Goal: Browse casually: Explore the website without a specific task or goal

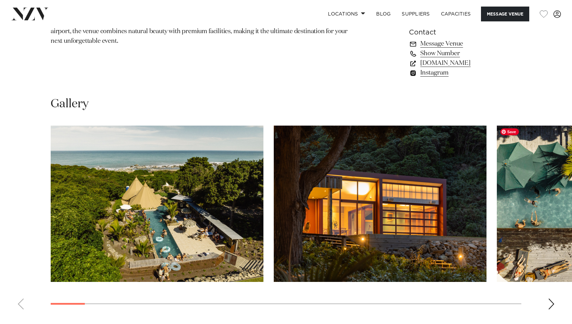
scroll to position [558, 0]
click at [550, 303] on div "Next slide" at bounding box center [551, 303] width 7 height 11
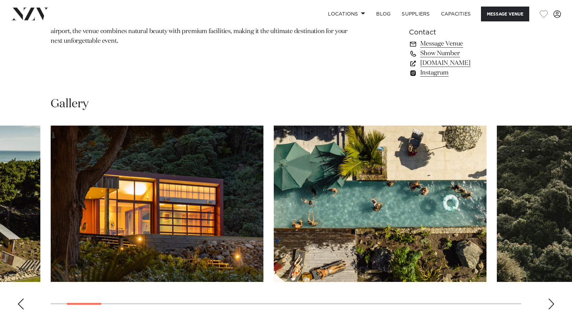
click at [550, 303] on div "Next slide" at bounding box center [551, 303] width 7 height 11
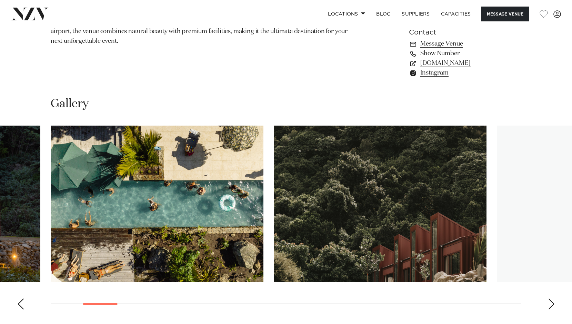
click at [551, 303] on div "Next slide" at bounding box center [551, 303] width 7 height 11
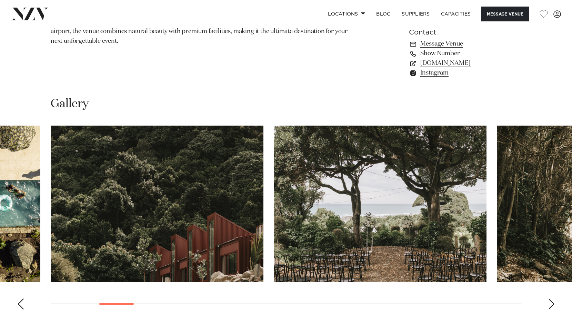
click at [551, 303] on div "Next slide" at bounding box center [551, 303] width 7 height 11
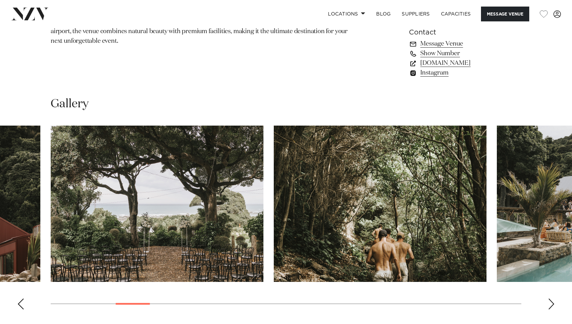
click at [551, 303] on div "Next slide" at bounding box center [551, 303] width 7 height 11
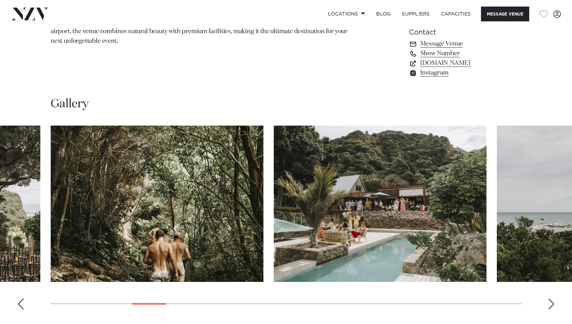
click at [551, 303] on div "Next slide" at bounding box center [551, 303] width 7 height 11
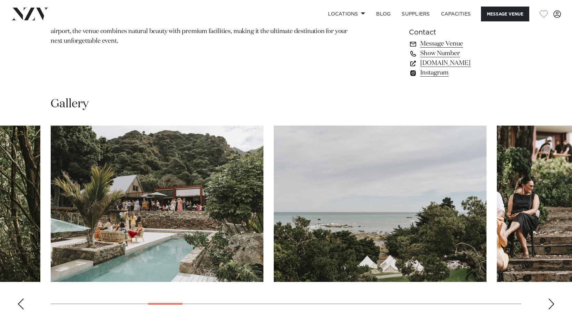
click at [550, 299] on div "Next slide" at bounding box center [551, 303] width 7 height 11
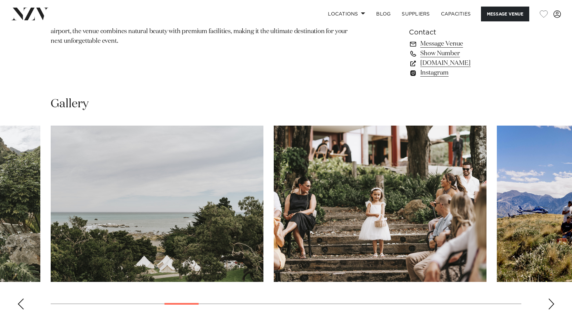
click at [550, 299] on div "Next slide" at bounding box center [551, 303] width 7 height 11
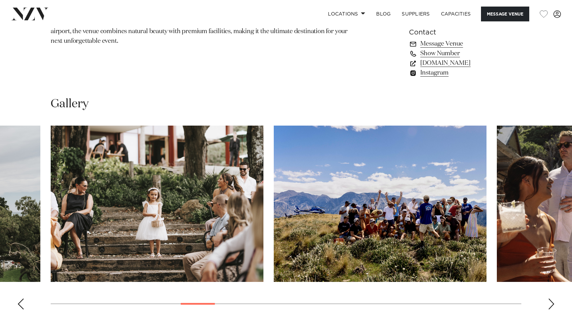
click at [550, 299] on div "Next slide" at bounding box center [551, 303] width 7 height 11
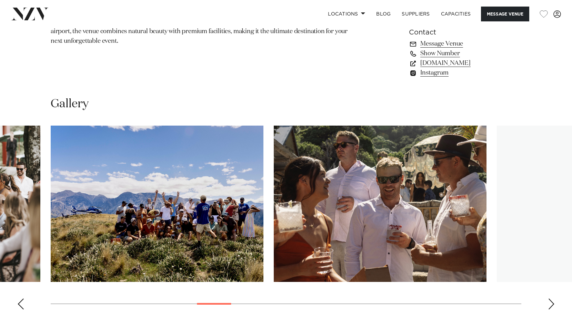
click at [550, 299] on div "Next slide" at bounding box center [551, 303] width 7 height 11
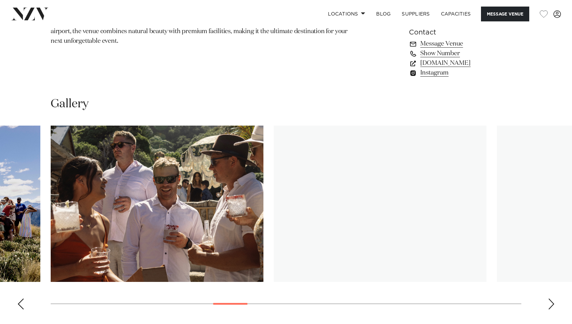
click at [550, 299] on div "Next slide" at bounding box center [551, 303] width 7 height 11
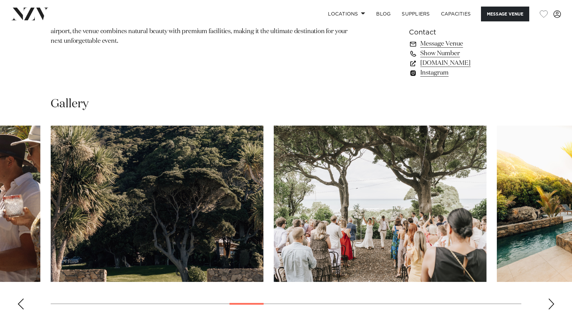
click at [549, 303] on div "Next slide" at bounding box center [551, 303] width 7 height 11
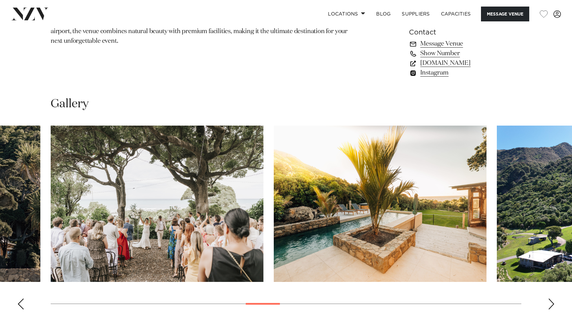
click at [549, 303] on div "Next slide" at bounding box center [551, 303] width 7 height 11
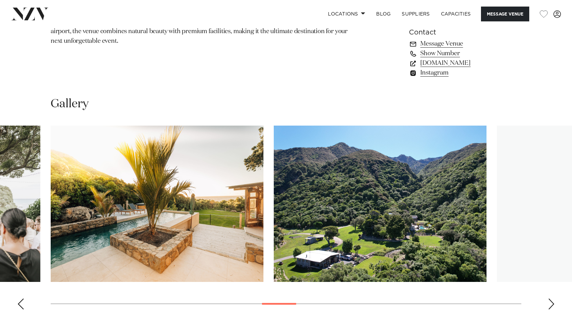
click at [549, 303] on div "Next slide" at bounding box center [551, 303] width 7 height 11
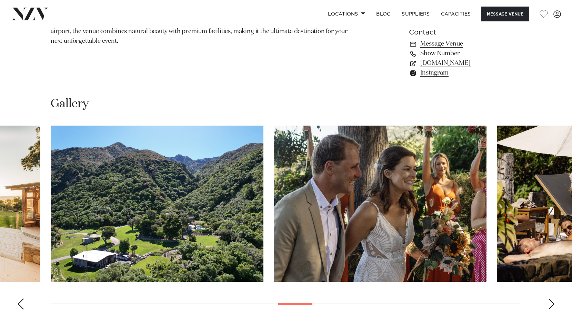
click at [549, 303] on div "Next slide" at bounding box center [551, 303] width 7 height 11
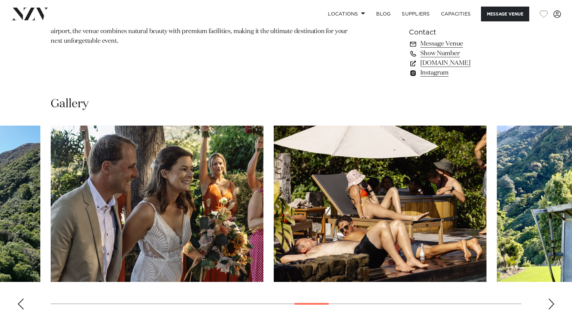
click at [549, 303] on div "Next slide" at bounding box center [551, 303] width 7 height 11
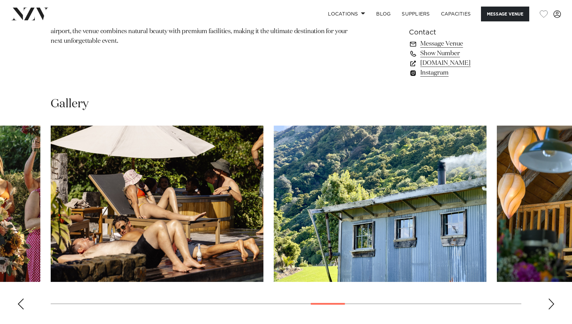
click at [549, 303] on div "Next slide" at bounding box center [551, 303] width 7 height 11
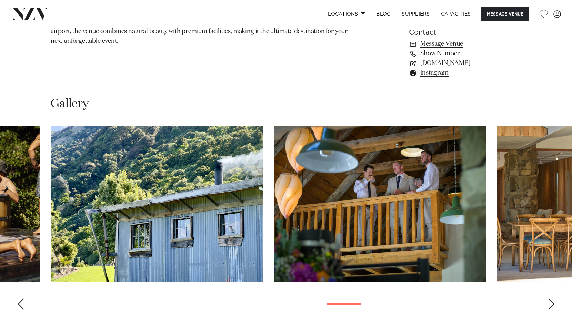
click at [549, 303] on div "Next slide" at bounding box center [551, 303] width 7 height 11
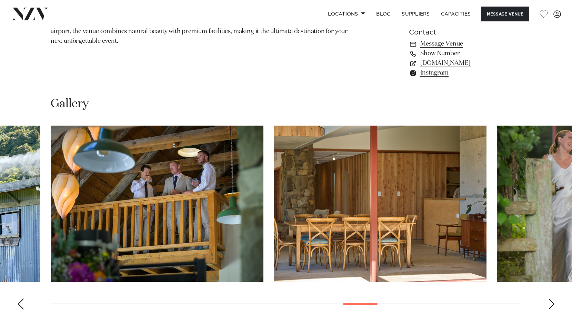
click at [549, 303] on div "Next slide" at bounding box center [551, 303] width 7 height 11
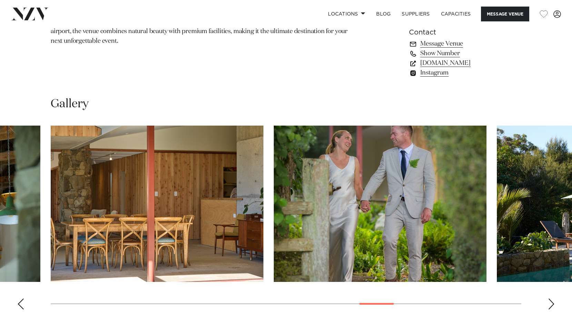
click at [549, 303] on div "Next slide" at bounding box center [551, 303] width 7 height 11
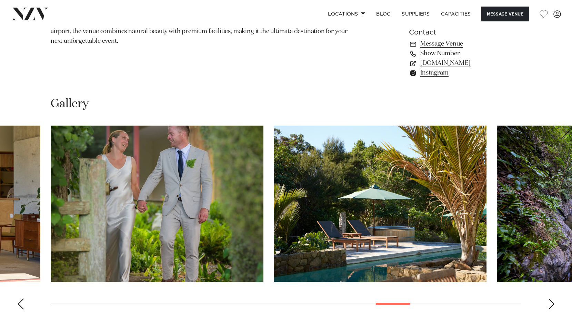
click at [549, 303] on div "Next slide" at bounding box center [551, 303] width 7 height 11
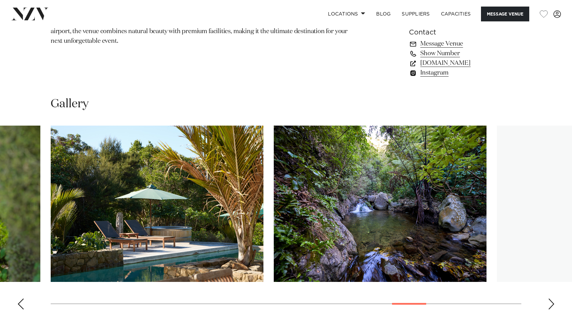
click at [549, 303] on div "Next slide" at bounding box center [551, 303] width 7 height 11
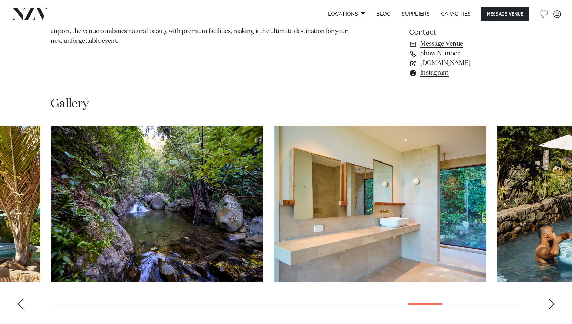
click at [549, 303] on div "Next slide" at bounding box center [551, 303] width 7 height 11
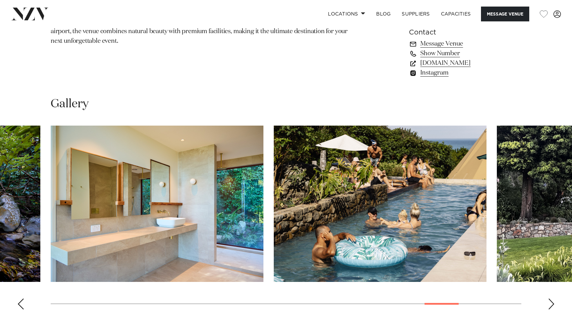
click at [549, 303] on div "Next slide" at bounding box center [551, 303] width 7 height 11
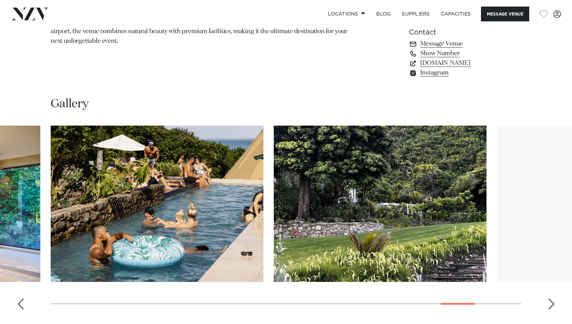
click at [555, 303] on div "Next slide" at bounding box center [551, 303] width 7 height 11
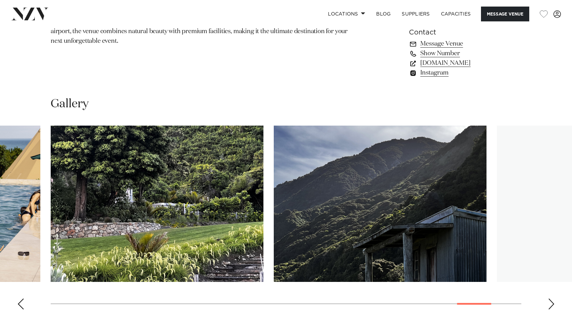
click at [20, 302] on div "Previous slide" at bounding box center [20, 303] width 7 height 11
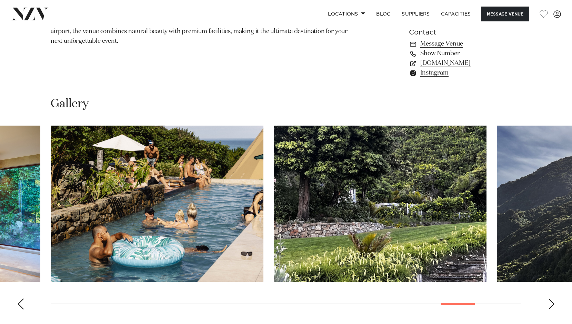
click at [20, 302] on div "Previous slide" at bounding box center [20, 303] width 7 height 11
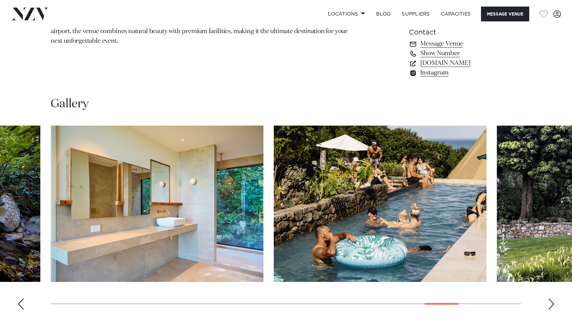
click at [20, 302] on div "Previous slide" at bounding box center [20, 303] width 7 height 11
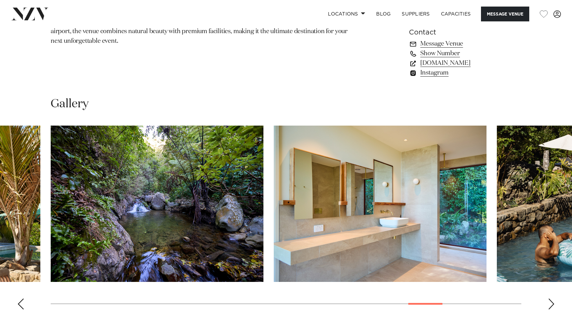
click at [20, 302] on div "Previous slide" at bounding box center [20, 303] width 7 height 11
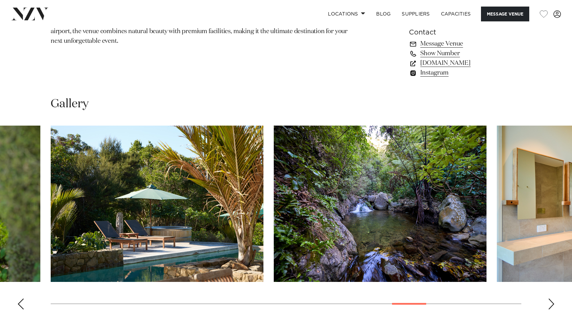
click at [20, 302] on div "Previous slide" at bounding box center [20, 303] width 7 height 11
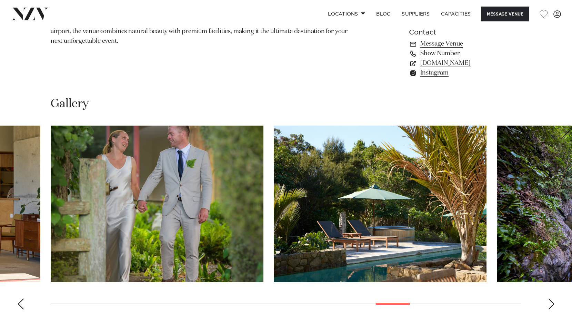
click at [20, 302] on div "Previous slide" at bounding box center [20, 303] width 7 height 11
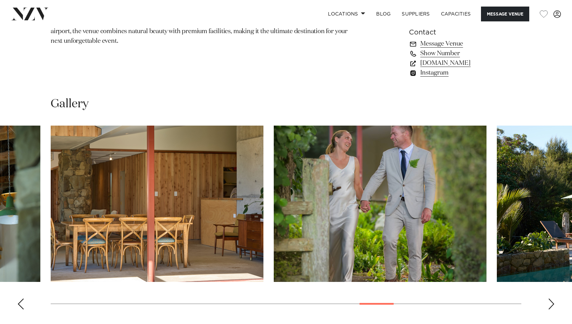
click at [20, 302] on div "Previous slide" at bounding box center [20, 303] width 7 height 11
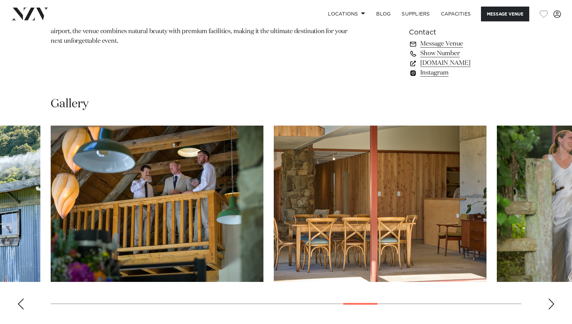
click at [20, 302] on div "Previous slide" at bounding box center [20, 303] width 7 height 11
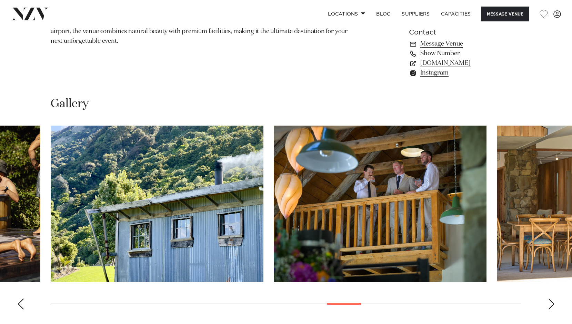
click at [20, 302] on div "Previous slide" at bounding box center [20, 303] width 7 height 11
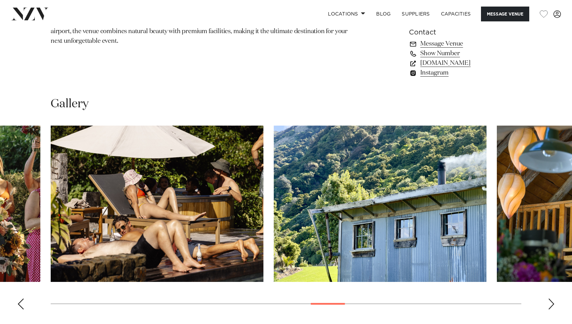
click at [20, 302] on div "Previous slide" at bounding box center [20, 303] width 7 height 11
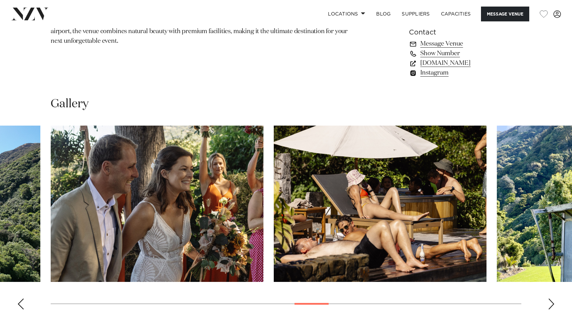
click at [20, 302] on div "Previous slide" at bounding box center [20, 303] width 7 height 11
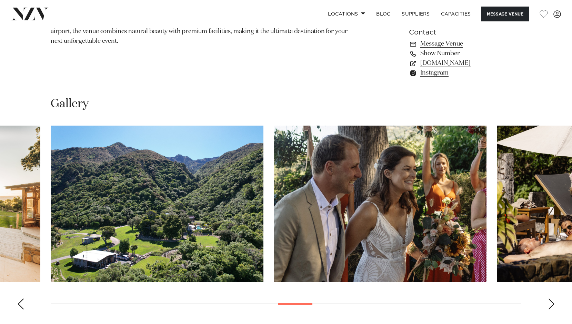
click at [20, 302] on div "Previous slide" at bounding box center [20, 303] width 7 height 11
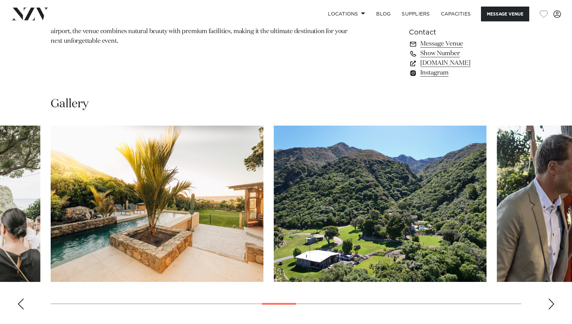
click at [20, 302] on div "Previous slide" at bounding box center [20, 303] width 7 height 11
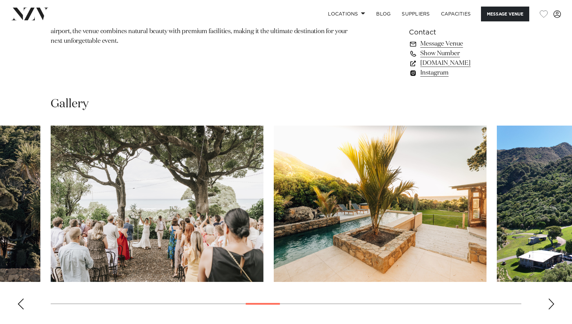
click at [20, 302] on div "Previous slide" at bounding box center [20, 303] width 7 height 11
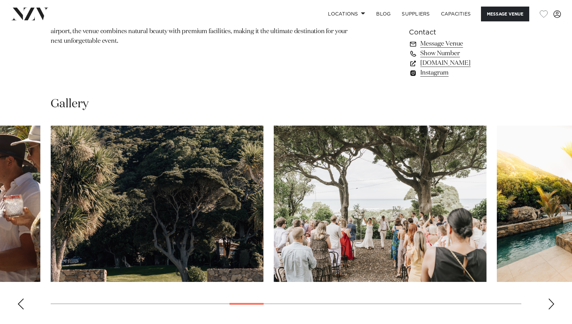
click at [20, 302] on div "Previous slide" at bounding box center [20, 303] width 7 height 11
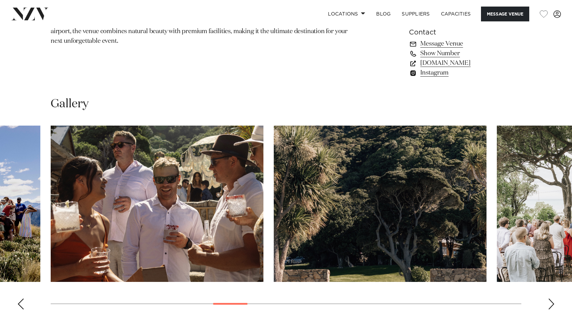
click at [20, 302] on div "Previous slide" at bounding box center [20, 303] width 7 height 11
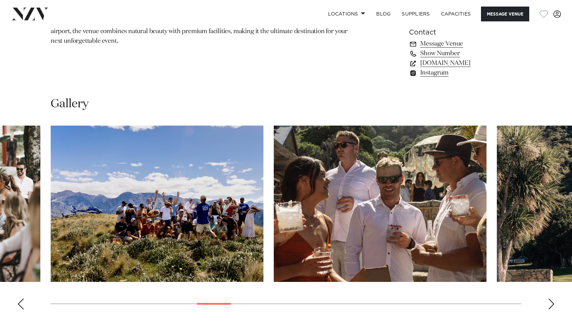
click at [20, 302] on div "Previous slide" at bounding box center [20, 303] width 7 height 11
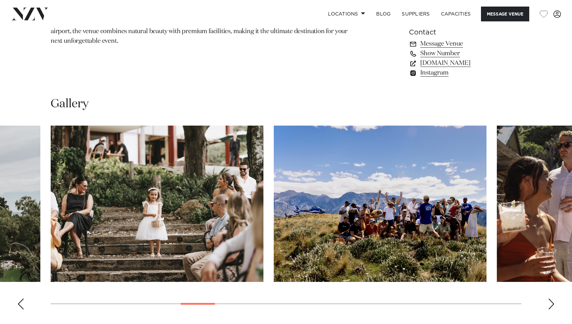
click at [20, 302] on div "Previous slide" at bounding box center [20, 303] width 7 height 11
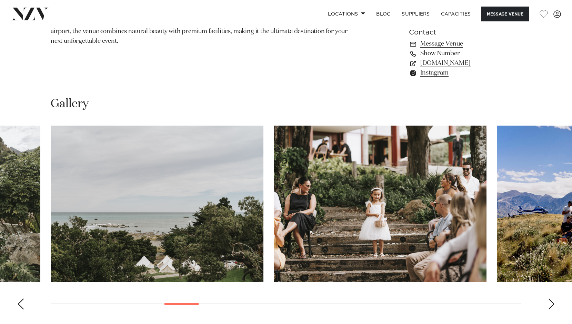
click at [20, 302] on div "Previous slide" at bounding box center [20, 303] width 7 height 11
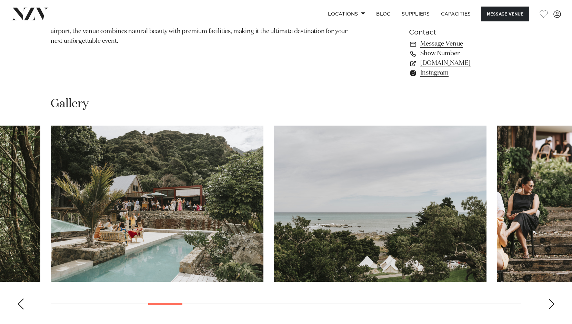
click at [20, 302] on div "Previous slide" at bounding box center [20, 303] width 7 height 11
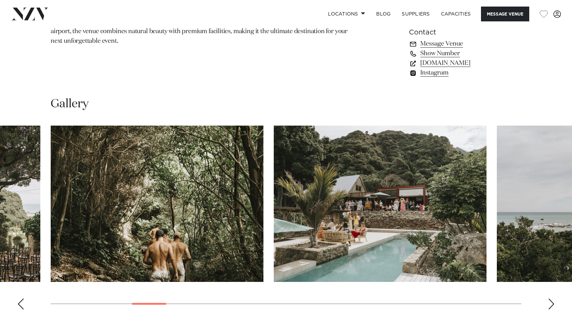
click at [20, 302] on div "Previous slide" at bounding box center [20, 303] width 7 height 11
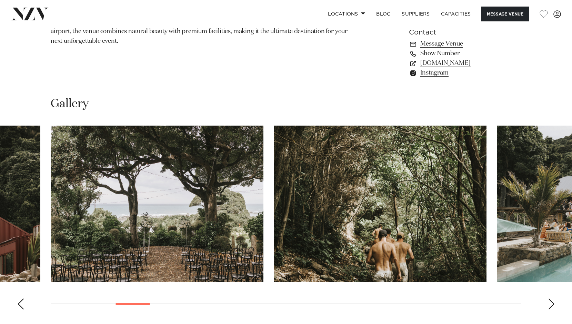
click at [20, 302] on div "Previous slide" at bounding box center [20, 303] width 7 height 11
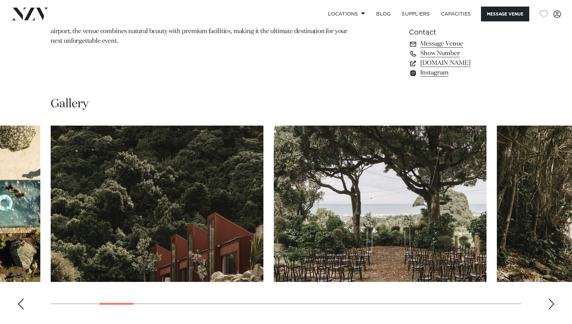
click at [20, 302] on div "Previous slide" at bounding box center [20, 303] width 7 height 11
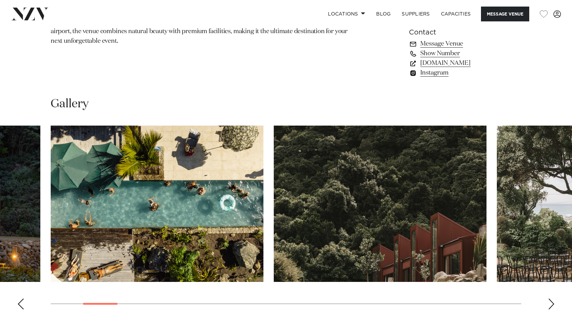
click at [20, 302] on div "Previous slide" at bounding box center [20, 303] width 7 height 11
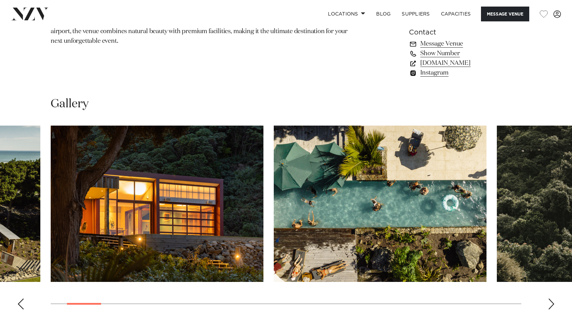
click at [20, 302] on div "Previous slide" at bounding box center [20, 303] width 7 height 11
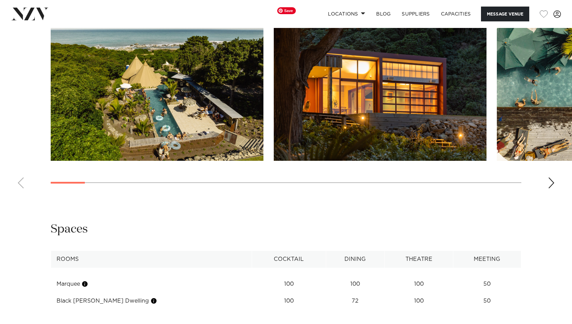
scroll to position [668, 0]
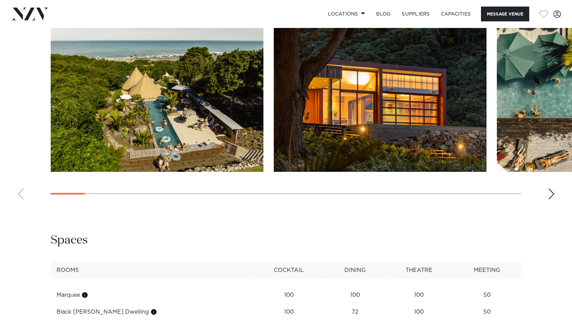
click at [548, 190] on swiper-container at bounding box center [286, 110] width 572 height 189
click at [556, 192] on swiper-container at bounding box center [286, 110] width 572 height 189
click at [551, 193] on div "Next slide" at bounding box center [551, 193] width 7 height 11
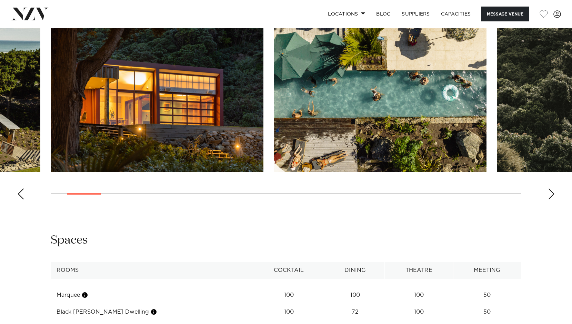
click at [550, 193] on div "Next slide" at bounding box center [551, 193] width 7 height 11
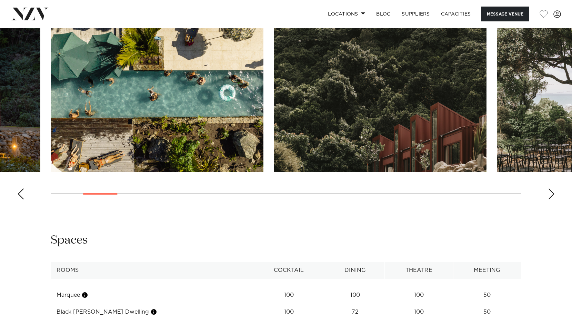
click at [550, 193] on div "Next slide" at bounding box center [551, 193] width 7 height 11
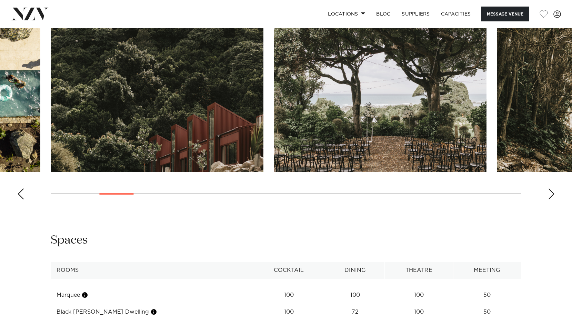
click at [549, 193] on div "Next slide" at bounding box center [551, 193] width 7 height 11
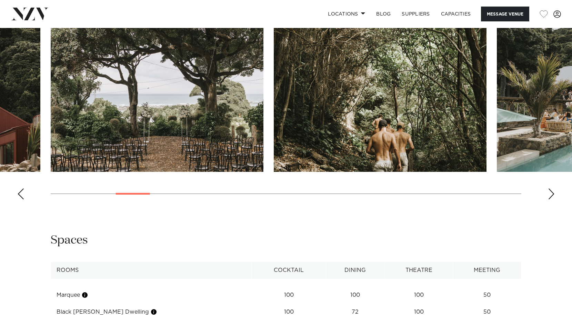
click at [549, 193] on div "Next slide" at bounding box center [551, 193] width 7 height 11
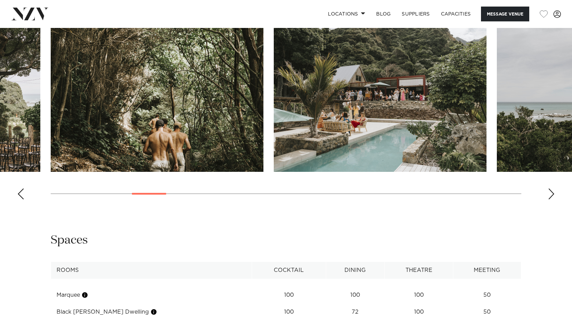
click at [549, 193] on div "Next slide" at bounding box center [551, 193] width 7 height 11
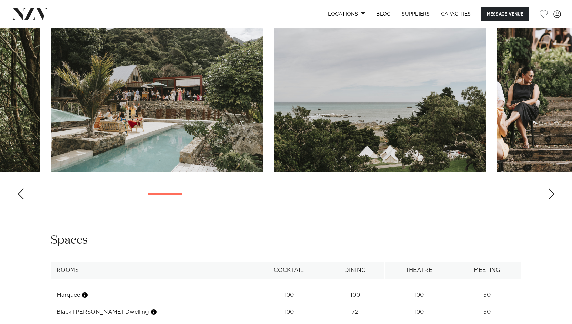
click at [549, 193] on div "Next slide" at bounding box center [551, 193] width 7 height 11
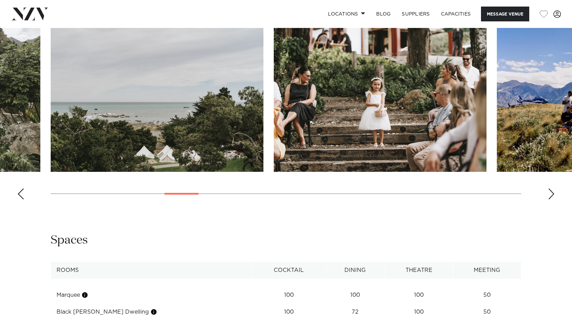
click at [550, 193] on div "Next slide" at bounding box center [551, 193] width 7 height 11
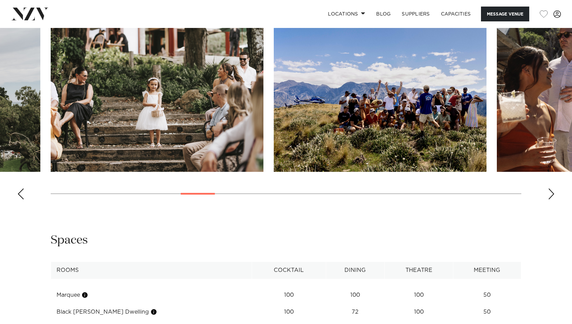
click at [550, 193] on div "Next slide" at bounding box center [551, 193] width 7 height 11
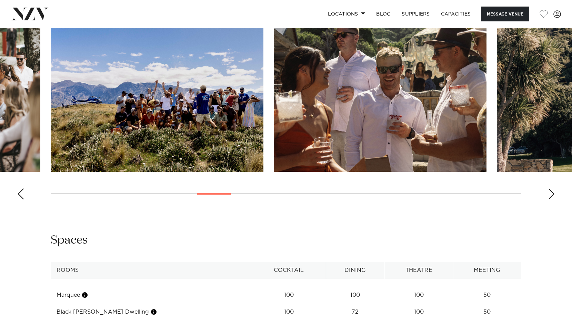
click at [550, 193] on div "Next slide" at bounding box center [551, 193] width 7 height 11
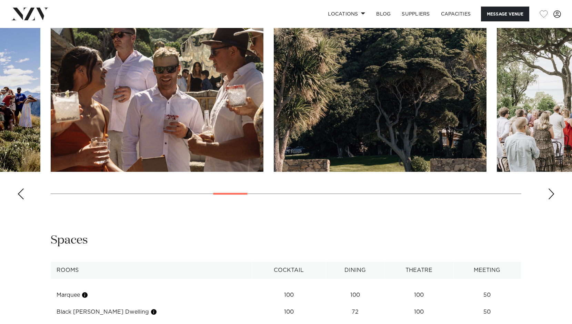
click at [550, 193] on div "Next slide" at bounding box center [551, 193] width 7 height 11
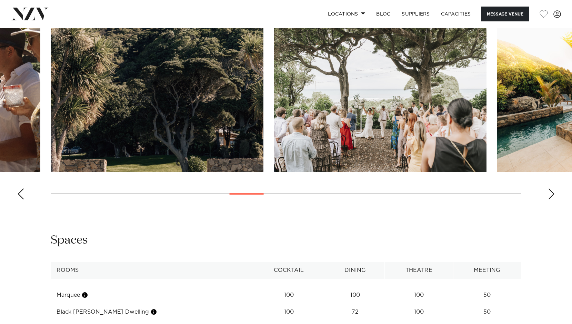
click at [550, 193] on div "Next slide" at bounding box center [551, 193] width 7 height 11
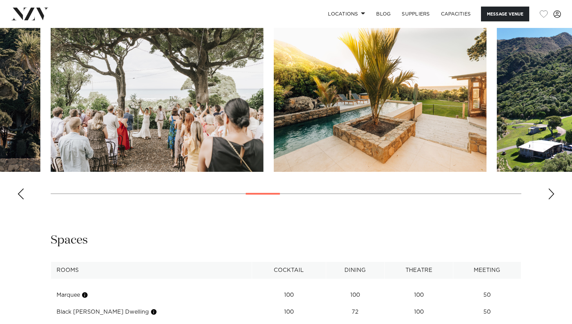
click at [550, 193] on div "Next slide" at bounding box center [551, 193] width 7 height 11
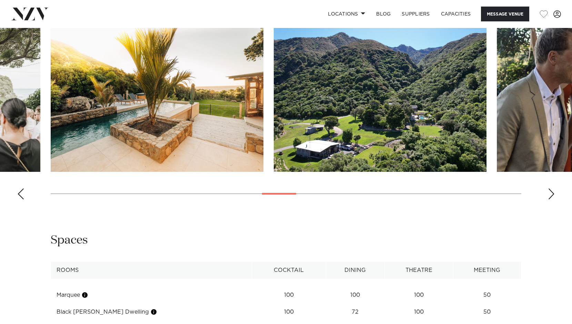
click at [550, 193] on div "Next slide" at bounding box center [551, 193] width 7 height 11
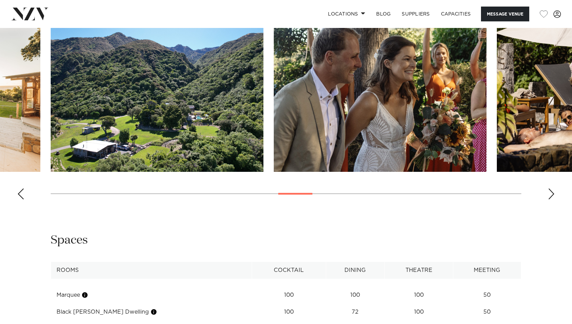
click at [550, 193] on div "Next slide" at bounding box center [551, 193] width 7 height 11
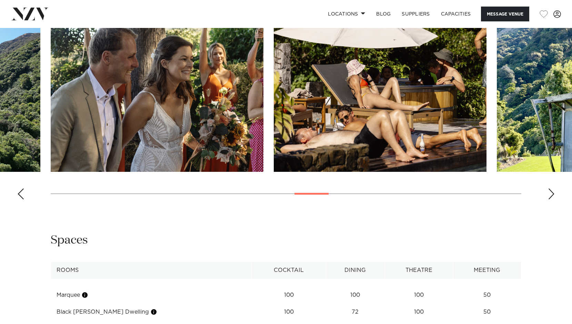
click at [550, 193] on div "Next slide" at bounding box center [551, 193] width 7 height 11
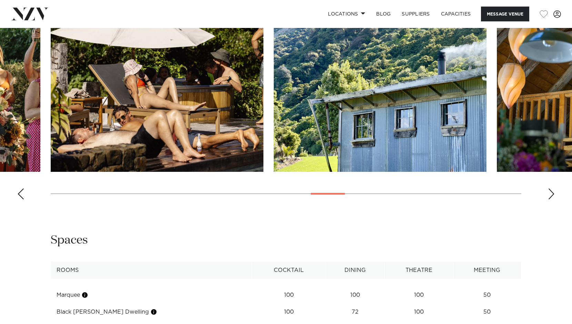
click at [550, 193] on div "Next slide" at bounding box center [551, 193] width 7 height 11
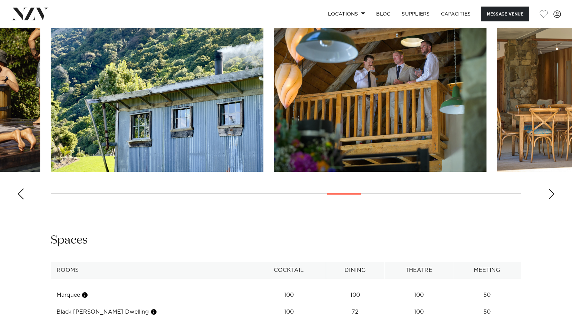
click at [550, 193] on div "Next slide" at bounding box center [551, 193] width 7 height 11
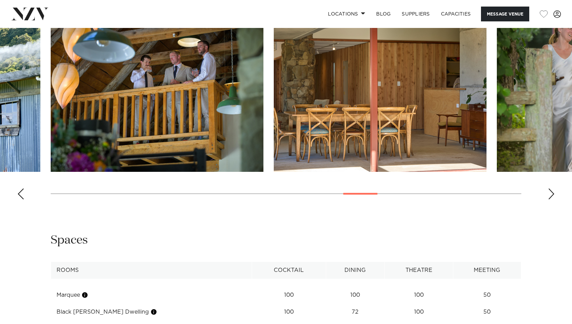
click at [550, 192] on div "Next slide" at bounding box center [551, 193] width 7 height 11
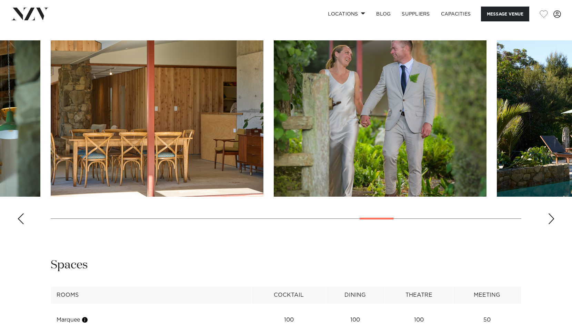
scroll to position [626, 0]
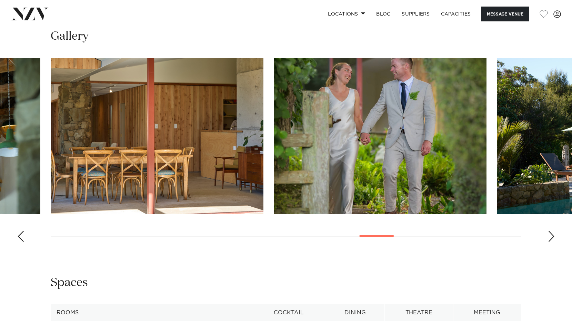
click at [552, 232] on div "Next slide" at bounding box center [551, 236] width 7 height 11
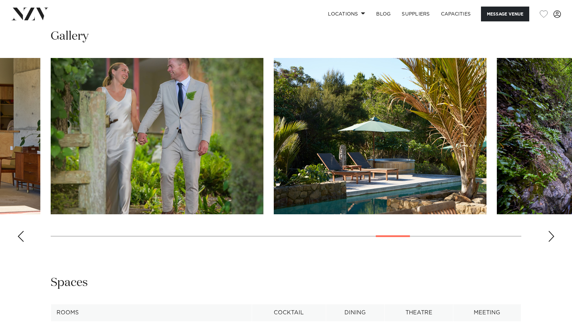
click at [552, 232] on div "Next slide" at bounding box center [551, 236] width 7 height 11
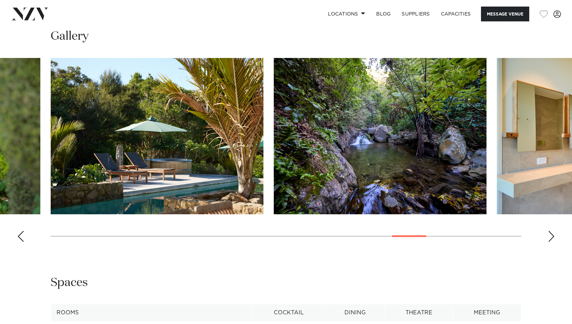
click at [552, 232] on div "Next slide" at bounding box center [551, 236] width 7 height 11
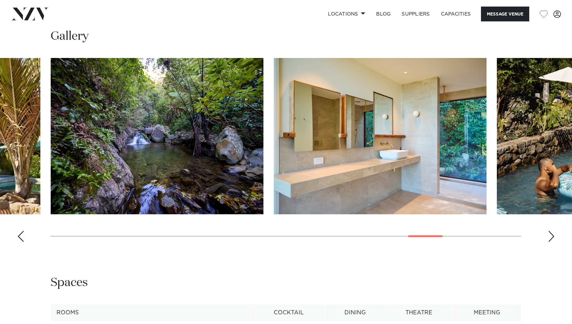
click at [552, 232] on div "Next slide" at bounding box center [551, 236] width 7 height 11
